Goal: Task Accomplishment & Management: Use online tool/utility

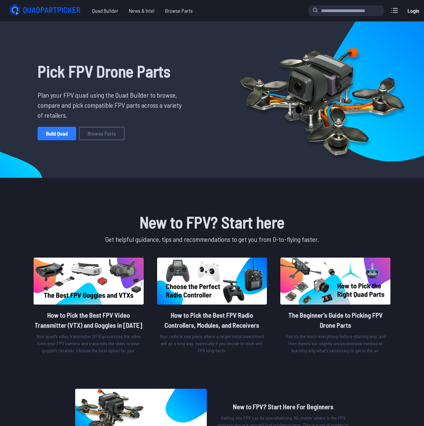
click at [68, 140] on link "Build Quad" at bounding box center [57, 133] width 39 height 13
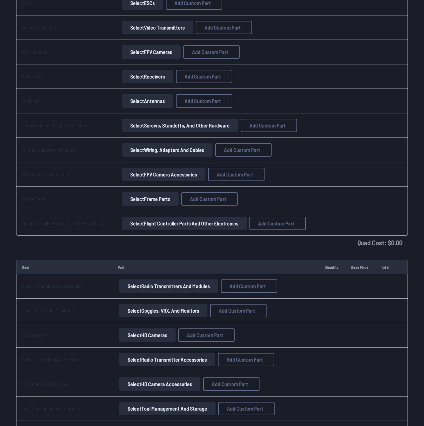
scroll to position [268, 0]
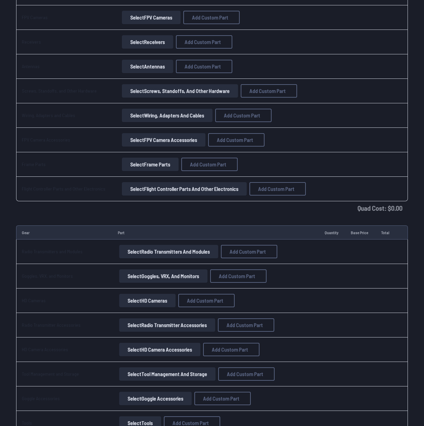
click at [188, 255] on button "Select Radio Transmitters and Modules" at bounding box center [168, 251] width 99 height 13
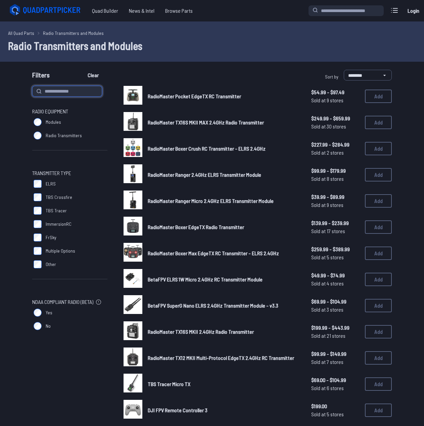
click at [91, 86] on input at bounding box center [67, 91] width 70 height 11
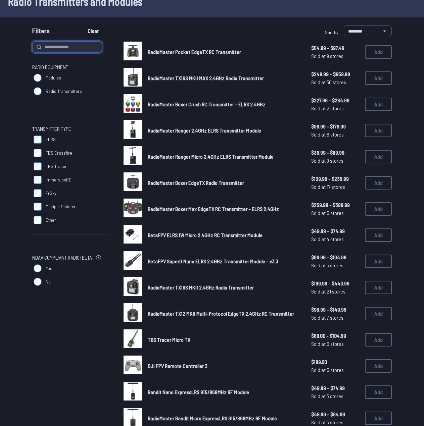
scroll to position [45, 0]
type input "***"
click at [82, 25] on button "Clear" at bounding box center [93, 30] width 22 height 11
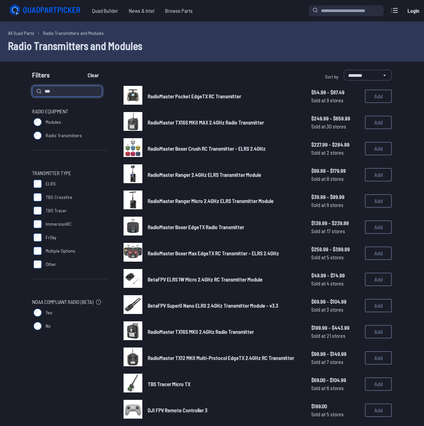
type input "***"
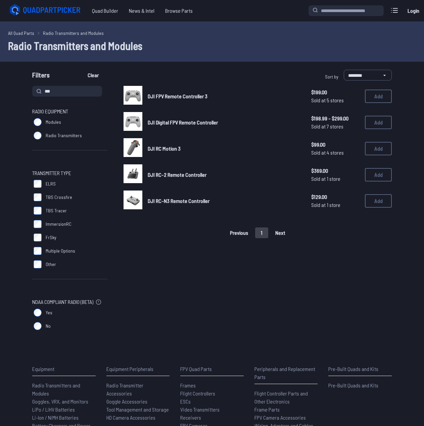
click at [265, 236] on button "1" at bounding box center [261, 232] width 13 height 11
drag, startPoint x: 91, startPoint y: 93, endPoint x: 19, endPoint y: 84, distance: 72.3
click at [19, 84] on form "**********" at bounding box center [212, 201] width 424 height 263
type input "**********"
click at [82, 70] on button "Clear" at bounding box center [93, 75] width 22 height 11
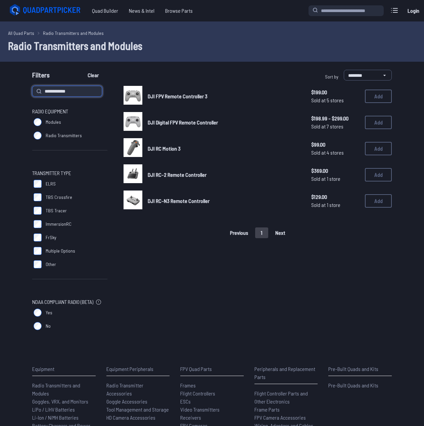
type input "**********"
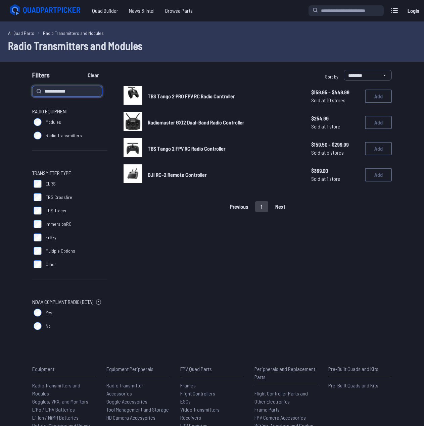
drag, startPoint x: 64, startPoint y: 90, endPoint x: 21, endPoint y: 90, distance: 42.9
click at [21, 90] on div "**********" at bounding box center [212, 209] width 424 height 247
type input "*"
click at [82, 70] on button "Clear" at bounding box center [93, 75] width 22 height 11
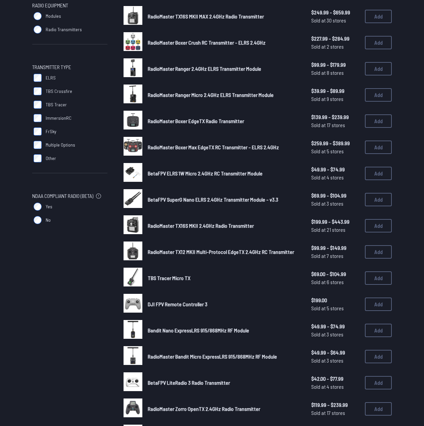
scroll to position [112, 0]
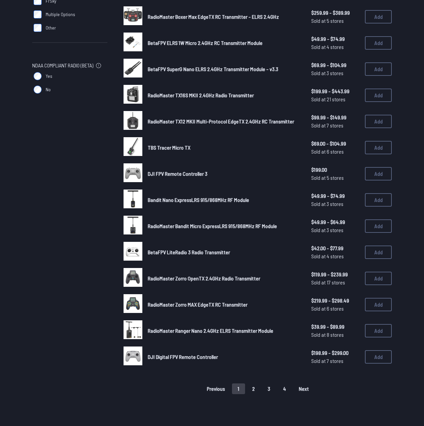
scroll to position [246, 0]
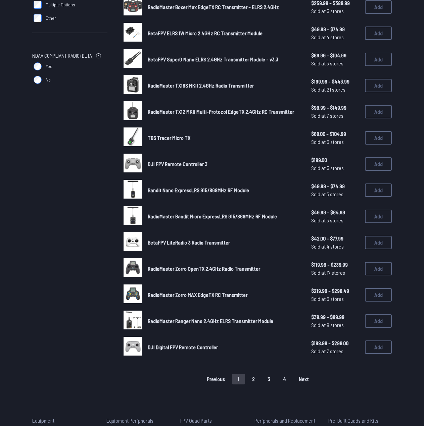
click at [138, 349] on img at bounding box center [132, 346] width 19 height 19
click at [173, 350] on span "DJI Digital FPV Remote Controller" at bounding box center [183, 347] width 70 height 6
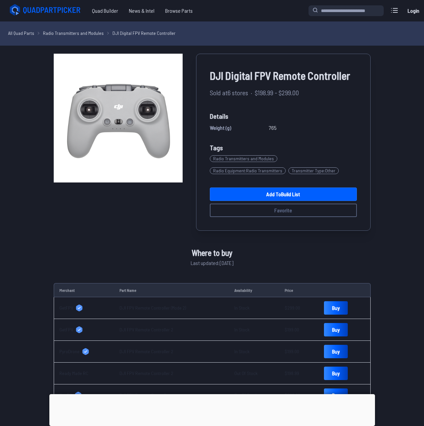
drag, startPoint x: 124, startPoint y: 251, endPoint x: 99, endPoint y: 245, distance: 25.1
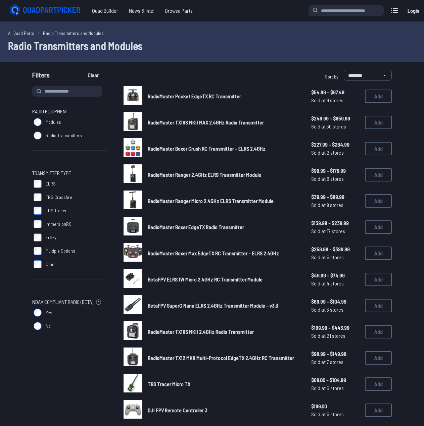
scroll to position [246, 0]
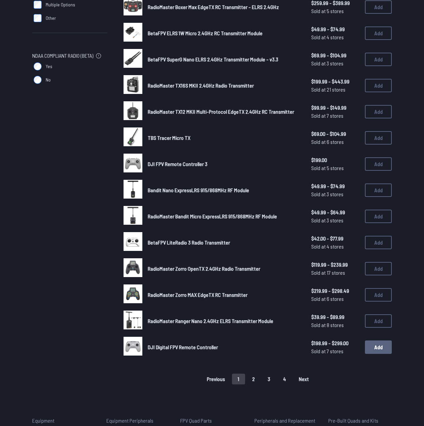
click at [377, 353] on button "Add" at bounding box center [378, 346] width 27 height 13
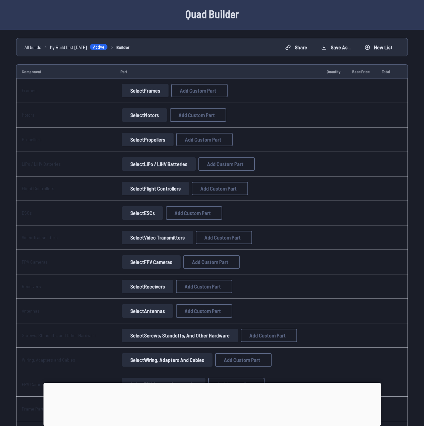
scroll to position [22, 0]
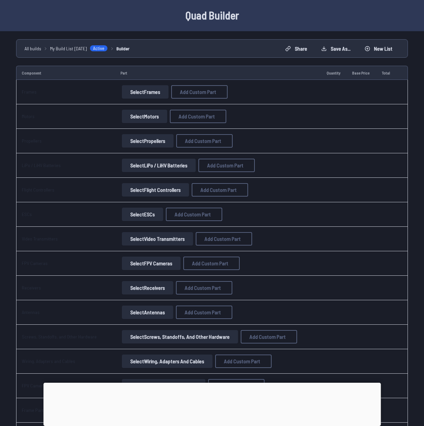
click at [136, 116] on button "Select Motors" at bounding box center [144, 116] width 45 height 13
click at [136, 121] on button "Select Motors" at bounding box center [144, 116] width 45 height 13
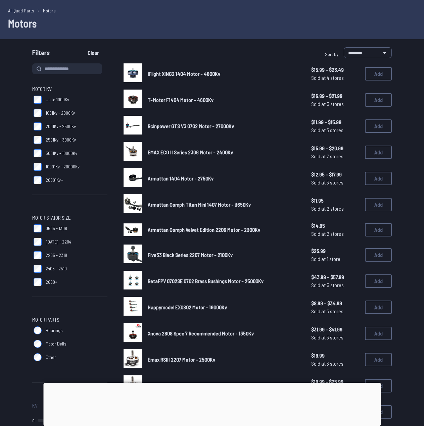
scroll to position [1, 0]
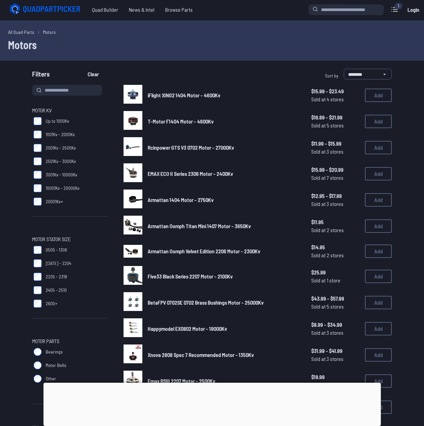
drag, startPoint x: 127, startPoint y: 119, endPoint x: 242, endPoint y: 55, distance: 131.6
click at [242, 55] on div "All Quad Parts Motors Motors" at bounding box center [212, 40] width 424 height 40
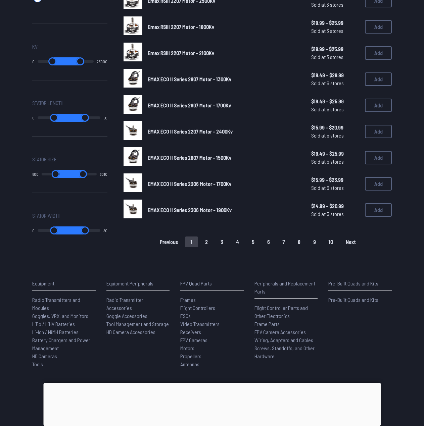
scroll to position [381, 0]
click at [212, 248] on button "2" at bounding box center [206, 242] width 14 height 11
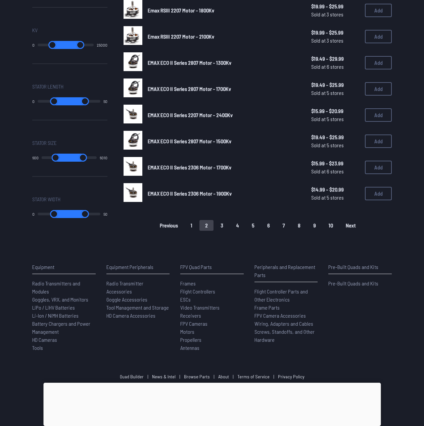
scroll to position [426, 0]
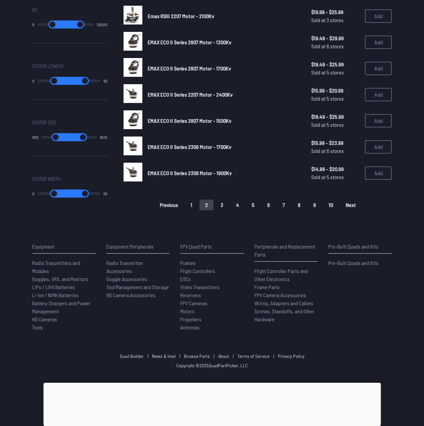
click at [227, 206] on button "3" at bounding box center [222, 205] width 14 height 11
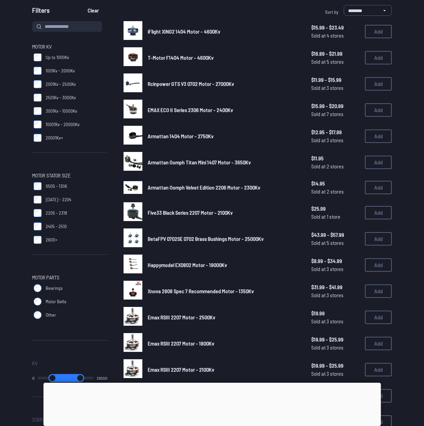
scroll to position [1, 0]
